Goal: Transaction & Acquisition: Purchase product/service

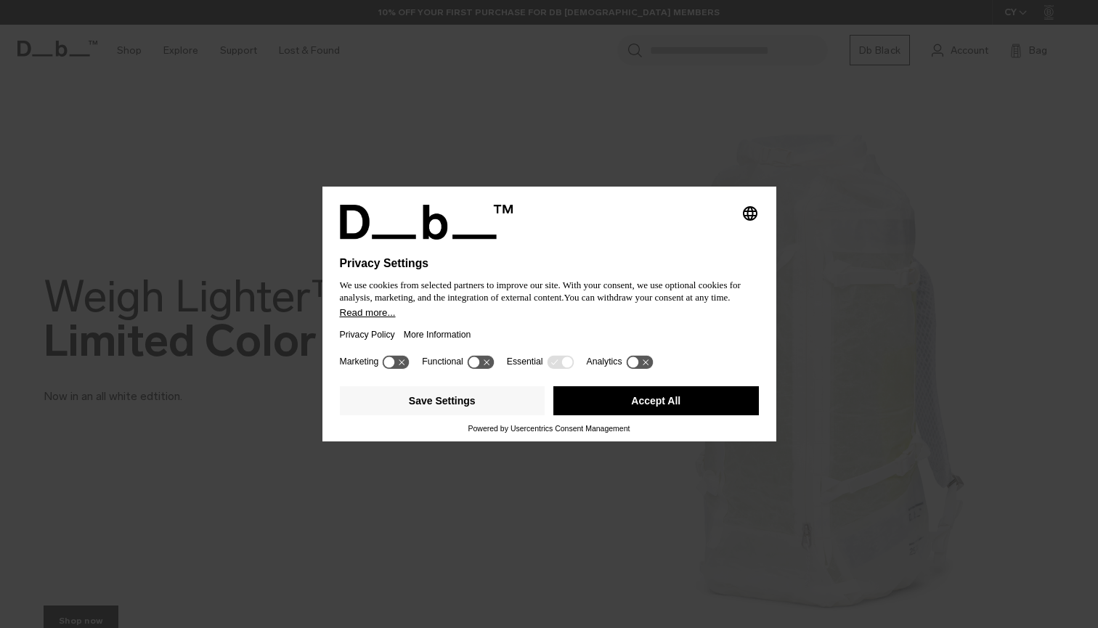
click at [575, 307] on div "We use cookies from selected partners to improve our site. With your consent, w…" at bounding box center [549, 291] width 419 height 31
click at [598, 397] on button "Accept All" at bounding box center [656, 400] width 206 height 29
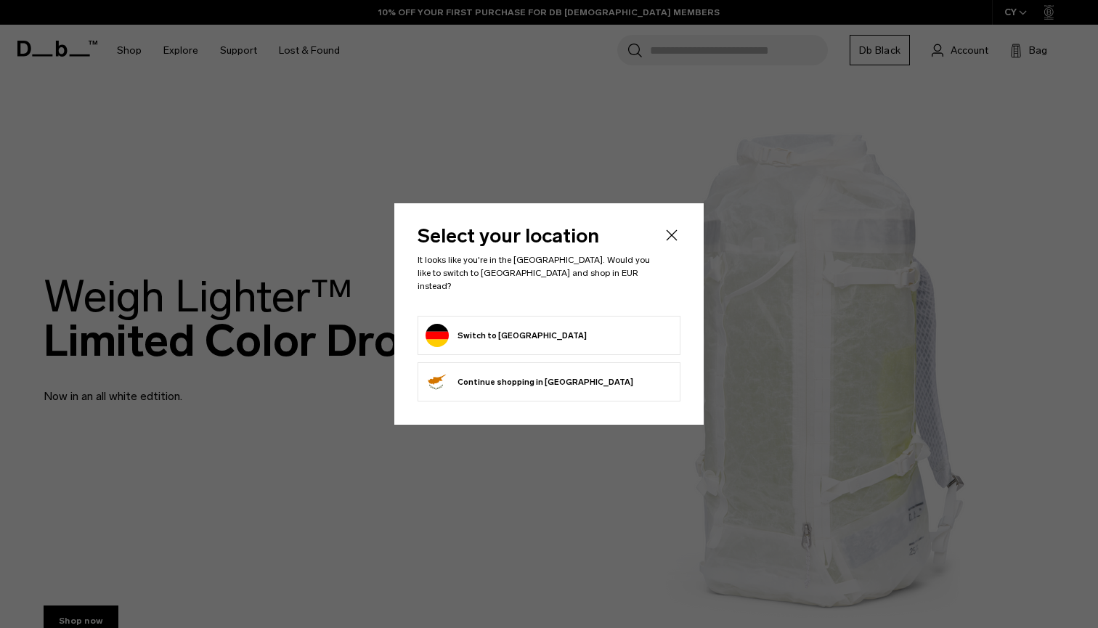
click at [519, 333] on button "Switch to [GEOGRAPHIC_DATA]" at bounding box center [506, 335] width 161 height 23
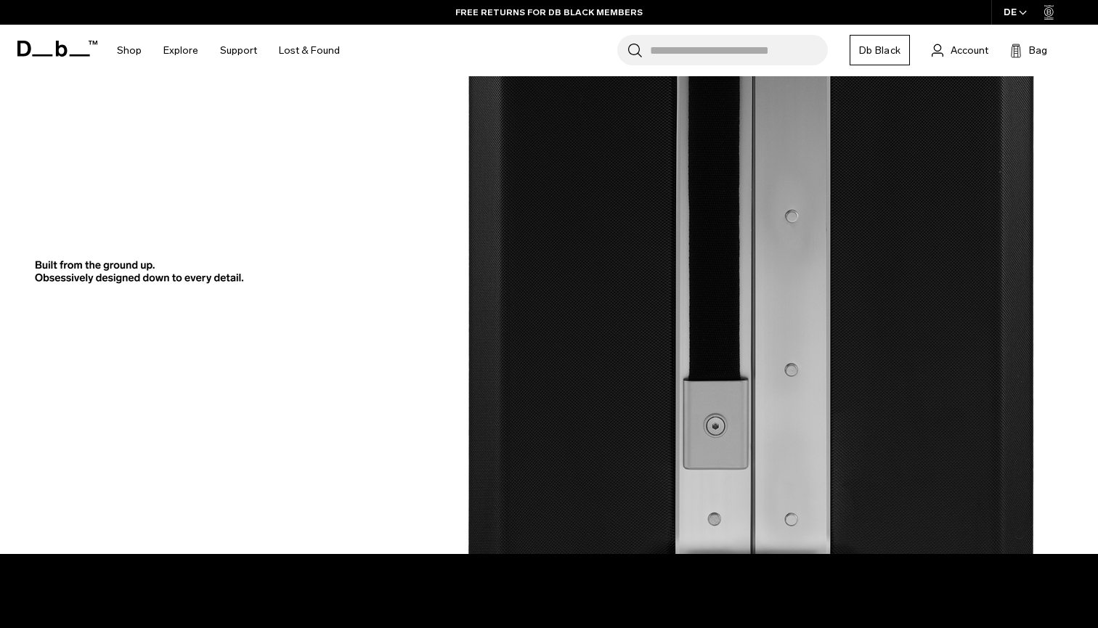
scroll to position [1920, 0]
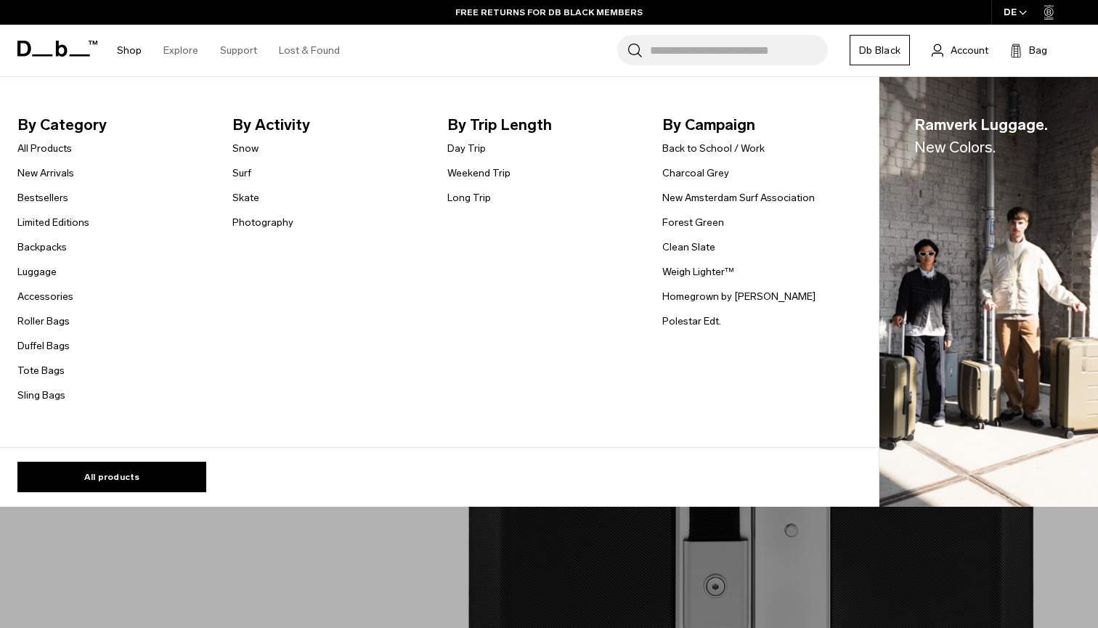
click at [129, 48] on link "Shop" at bounding box center [129, 51] width 25 height 52
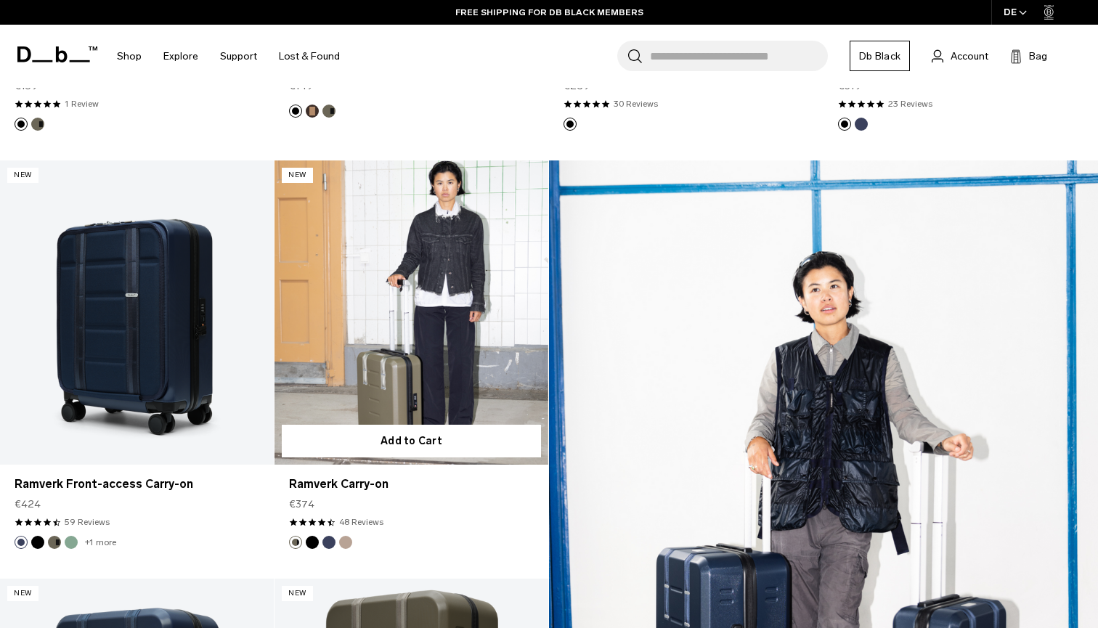
scroll to position [1456, 0]
